Goal: Use online tool/utility: Utilize a website feature to perform a specific function

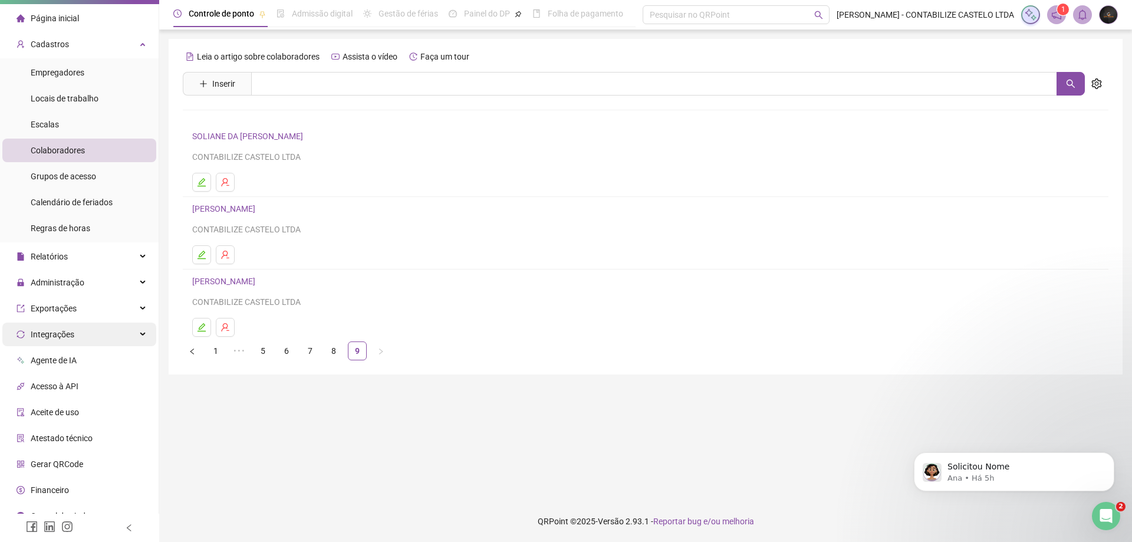
scroll to position [40, 0]
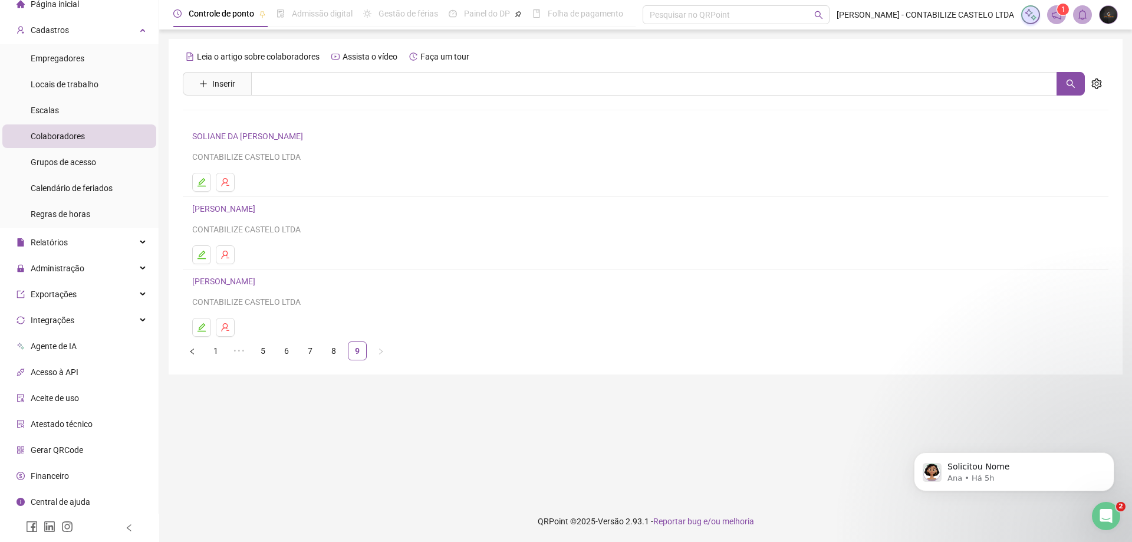
click at [71, 448] on span "Gerar QRCode" at bounding box center [57, 449] width 52 height 9
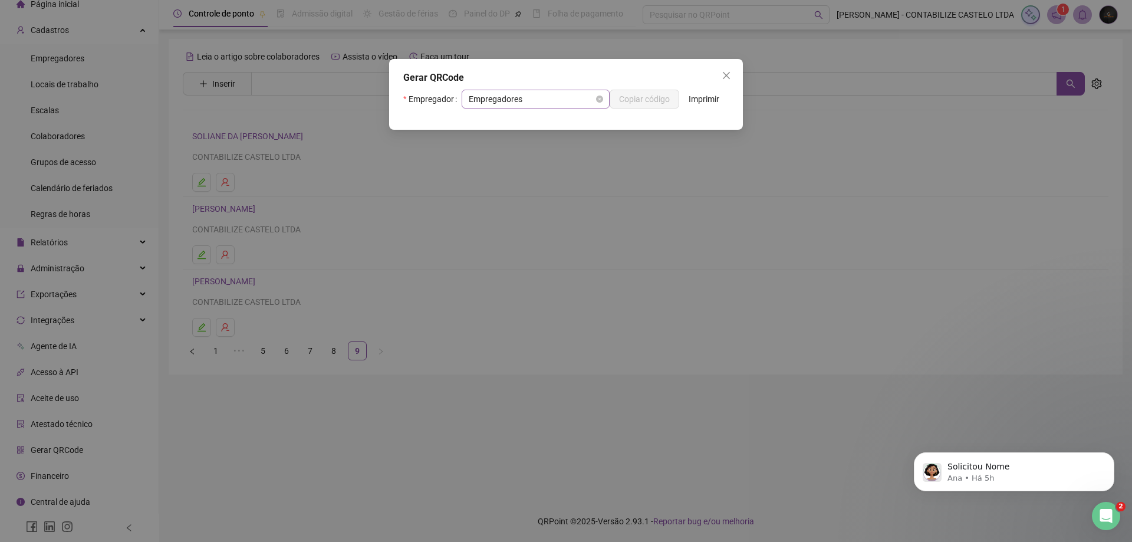
click at [539, 98] on span "Empregadores" at bounding box center [536, 99] width 134 height 18
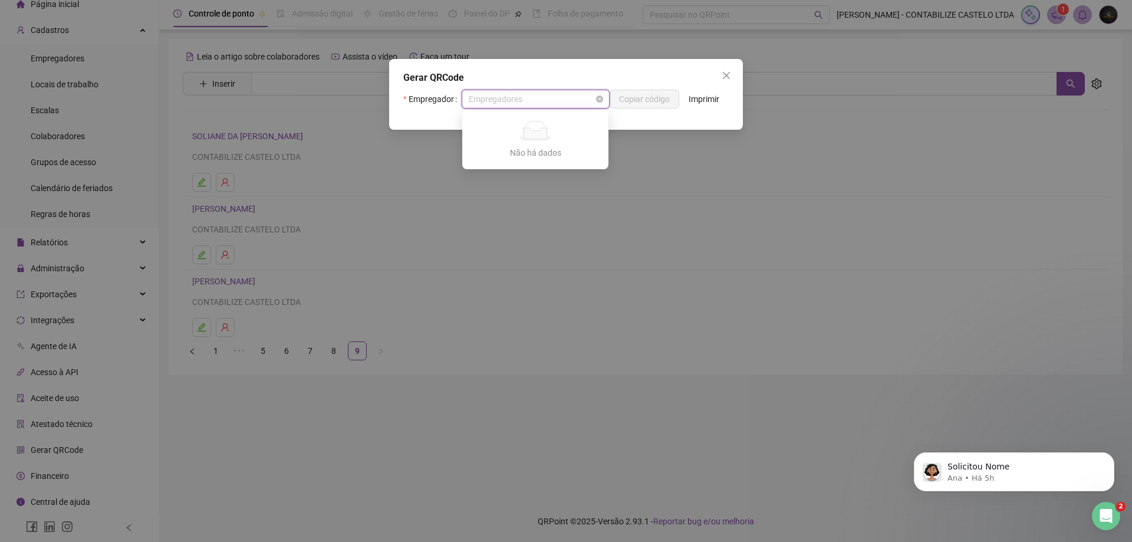
click at [539, 98] on span "Empregadores" at bounding box center [536, 99] width 134 height 18
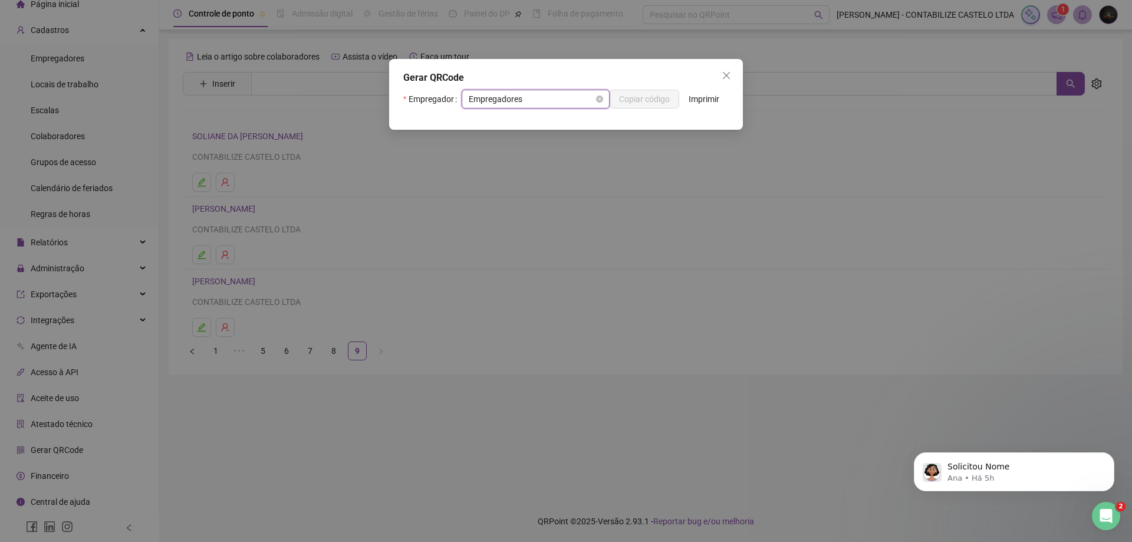
click at [539, 98] on span "Empregadores" at bounding box center [536, 99] width 134 height 18
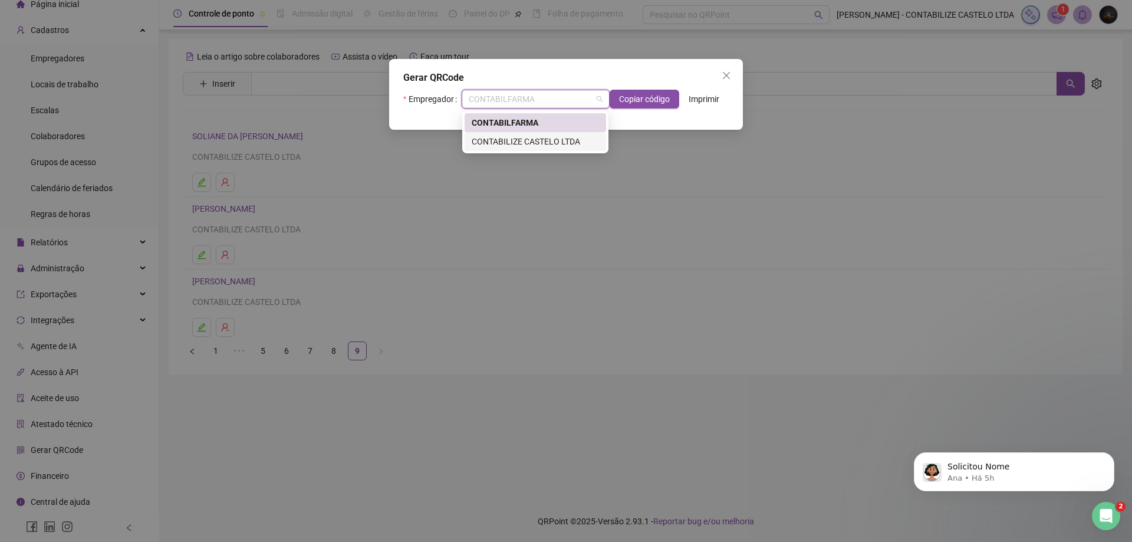
click at [543, 143] on div "CONTABILIZE CASTELO LTDA" at bounding box center [535, 141] width 127 height 13
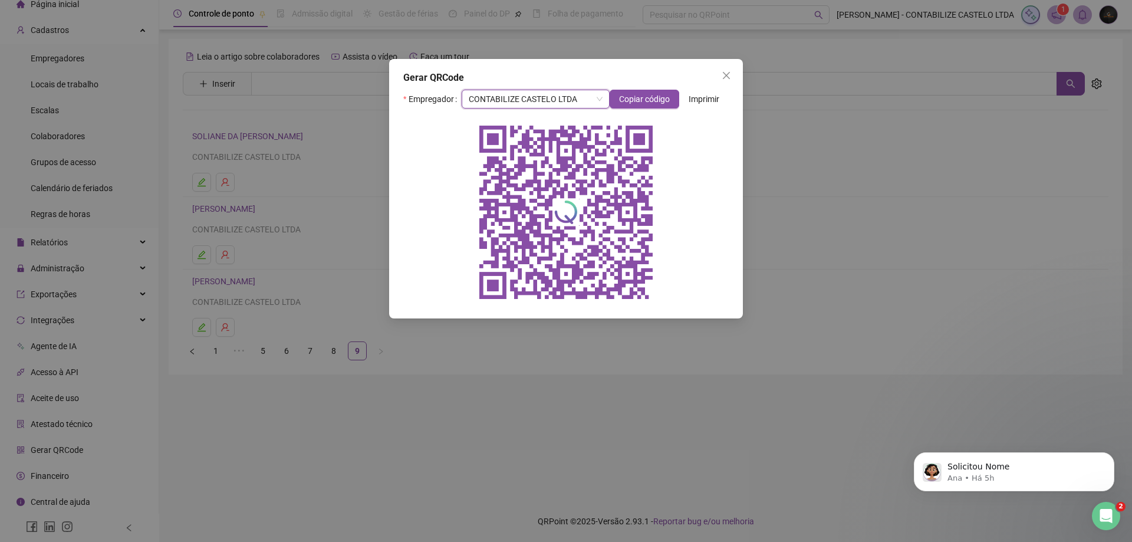
click at [697, 98] on span "Imprimir" at bounding box center [704, 99] width 31 height 13
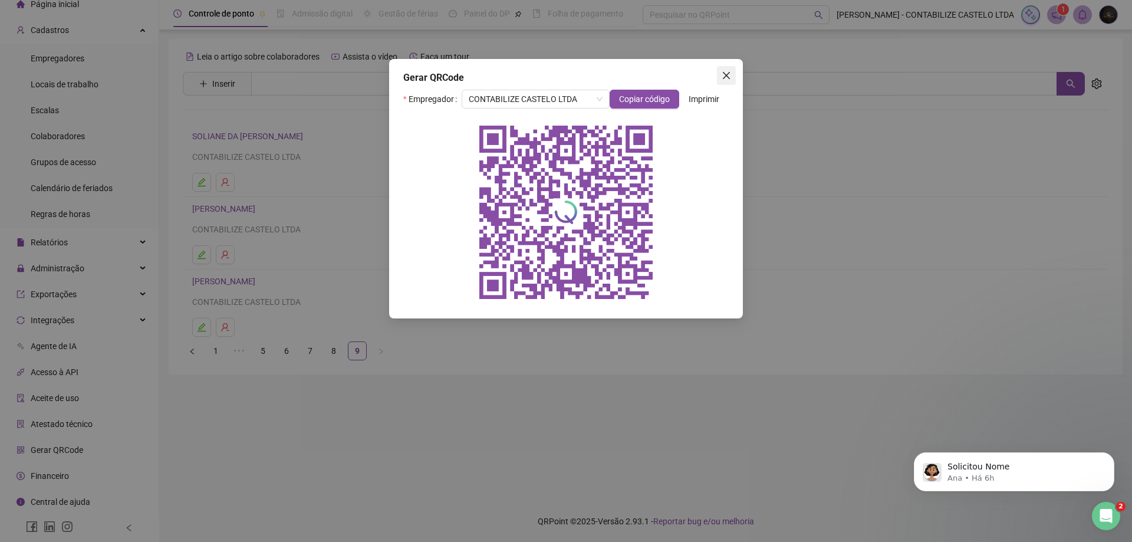
click at [725, 72] on icon "close" at bounding box center [726, 75] width 9 height 9
